Goal: Task Accomplishment & Management: Manage account settings

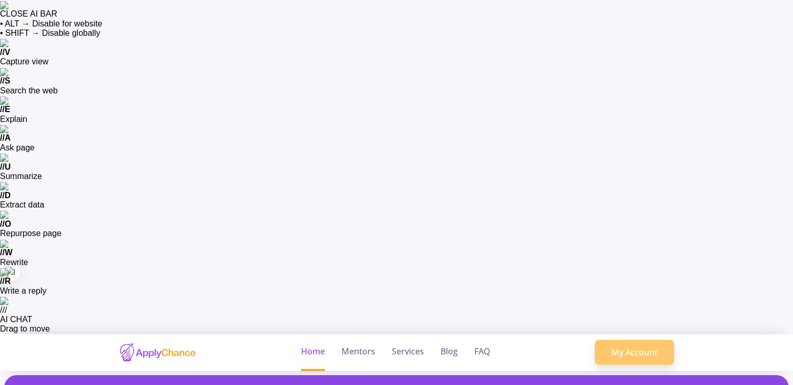
click at [630, 340] on link "My Account" at bounding box center [634, 352] width 79 height 25
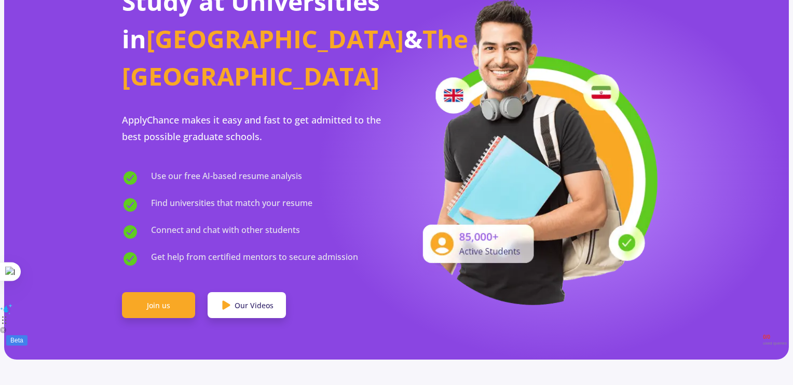
scroll to position [415, 0]
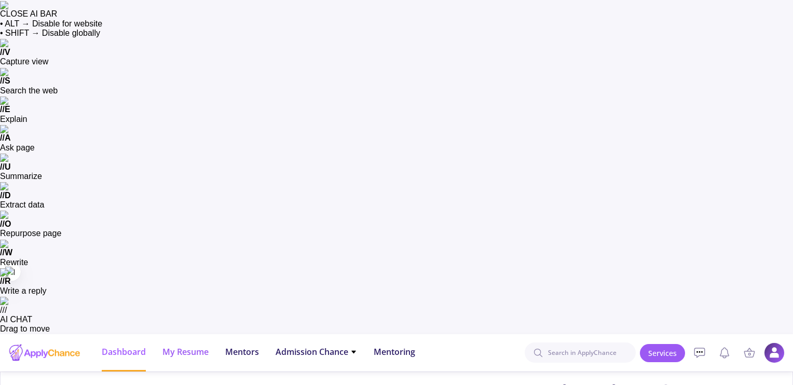
click at [188, 346] on span "My Resume" at bounding box center [185, 352] width 46 height 12
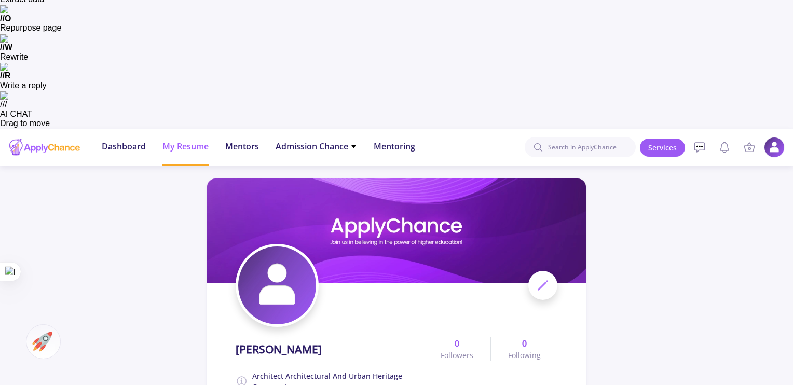
scroll to position [208, 0]
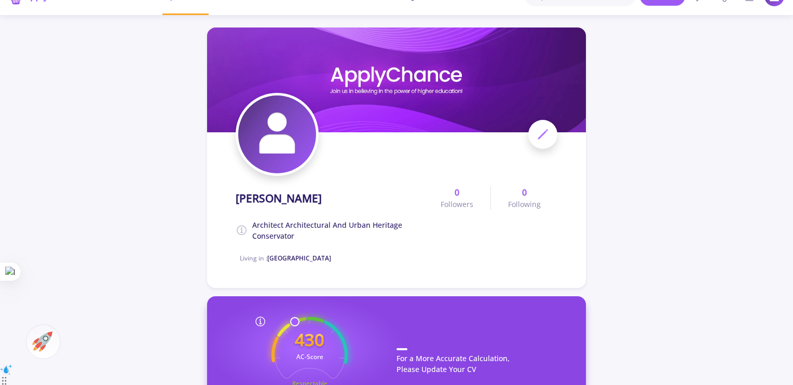
scroll to position [363, 0]
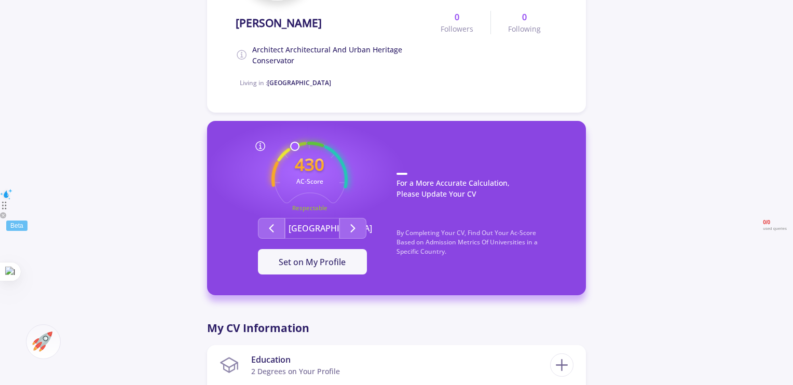
scroll to position [623, 0]
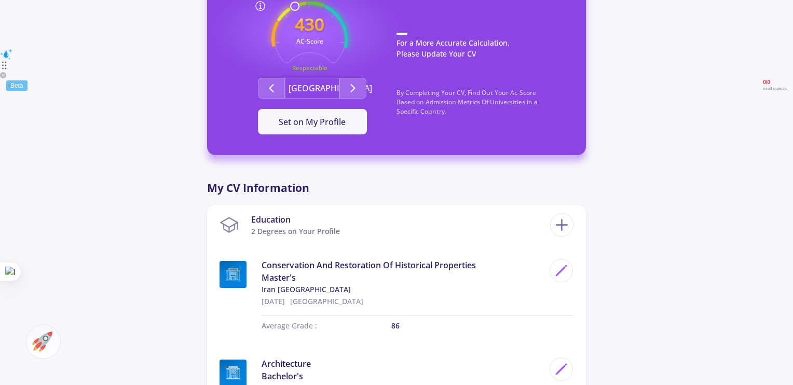
scroll to position [675, 0]
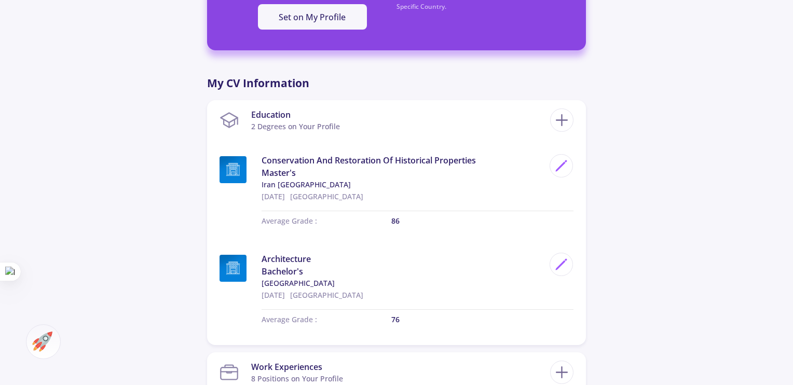
scroll to position [779, 0]
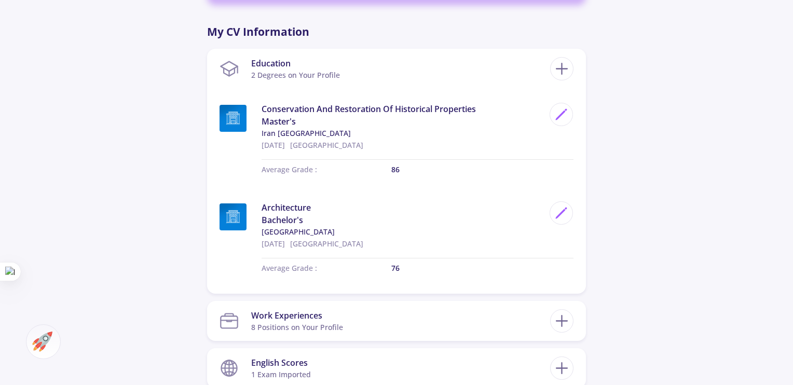
scroll to position [831, 0]
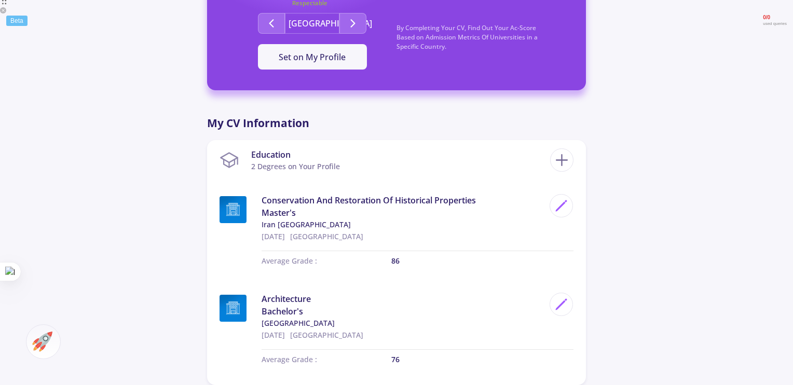
scroll to position [727, 0]
